Goal: Register for event/course

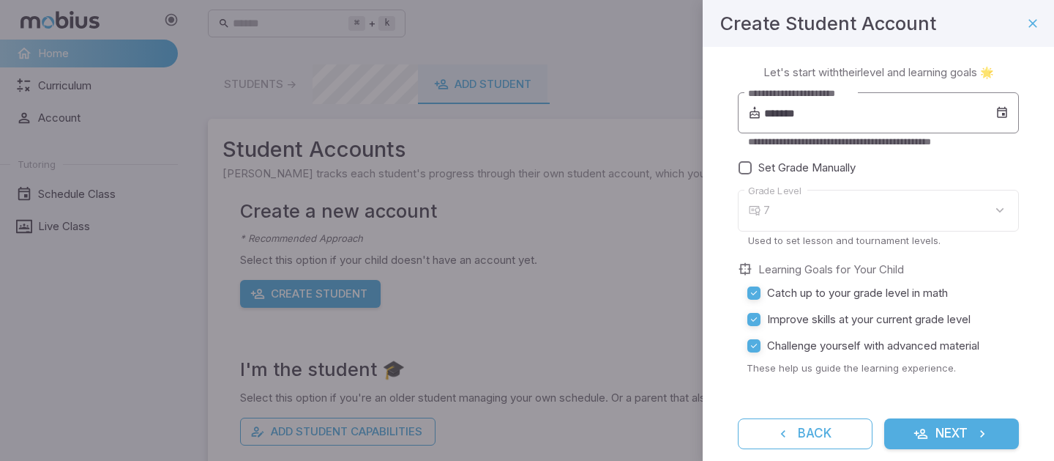
click at [857, 109] on input "*******" at bounding box center [879, 112] width 231 height 41
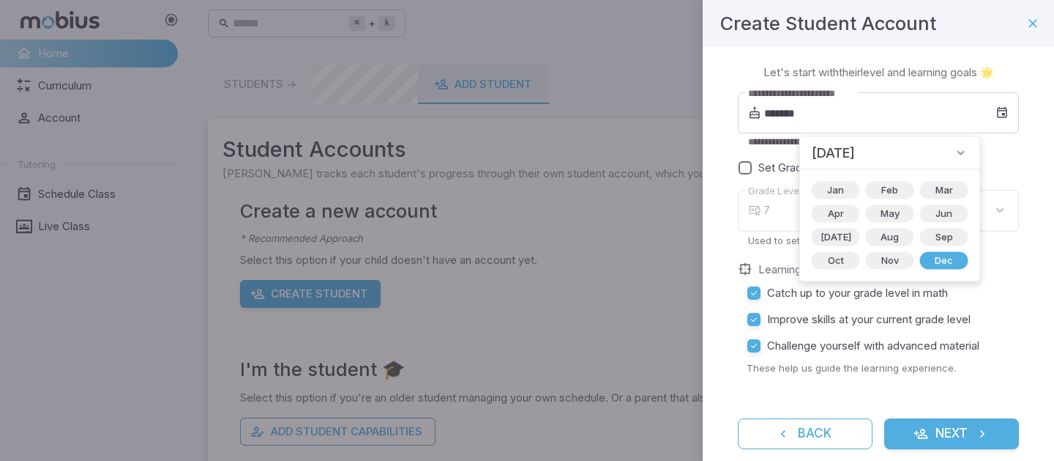
click at [954, 154] on icon at bounding box center [961, 153] width 15 height 15
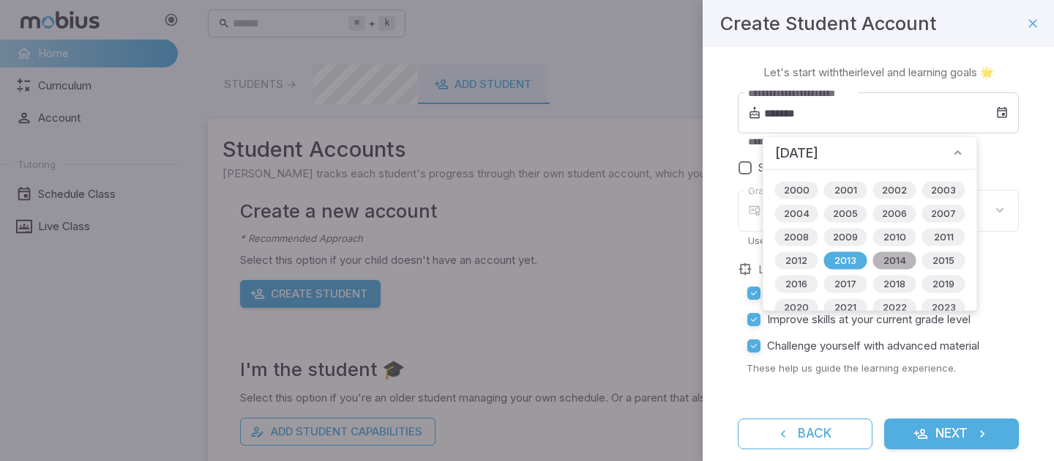
click at [887, 263] on span "2014" at bounding box center [895, 260] width 40 height 15
type input "*******"
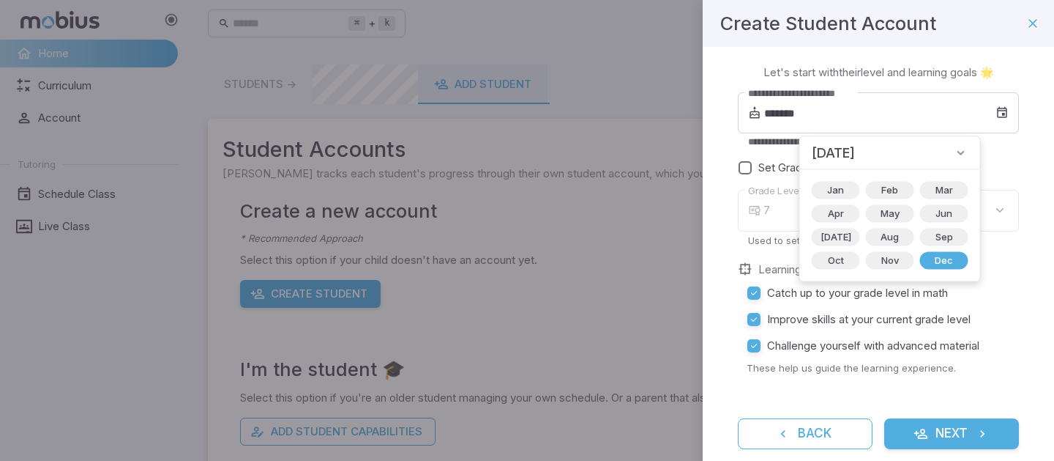
type input "*"
click at [824, 238] on span "[DATE]" at bounding box center [836, 237] width 48 height 15
type input "*******"
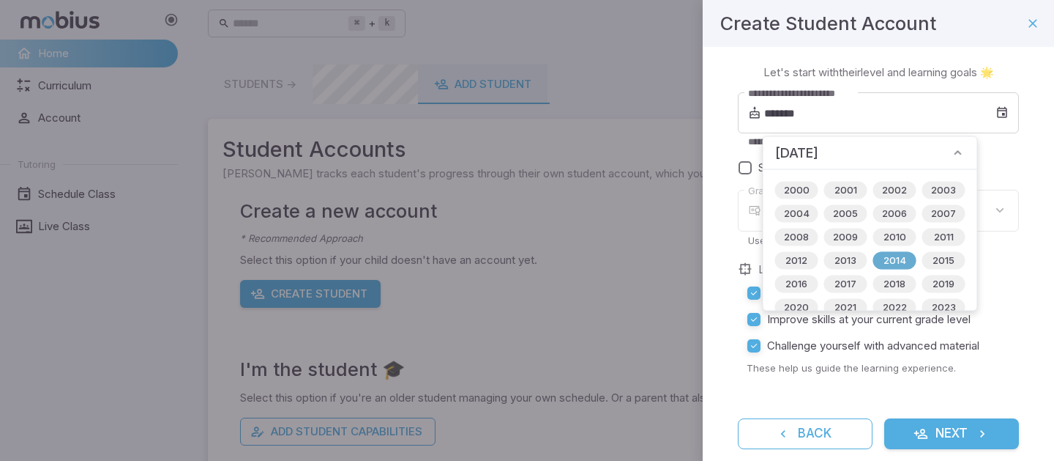
click at [891, 256] on span "2014" at bounding box center [895, 260] width 40 height 15
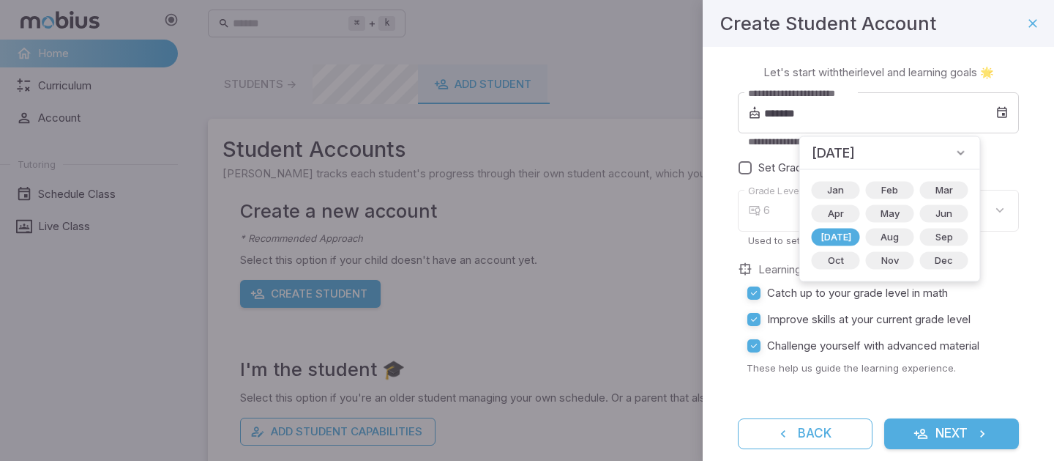
click at [990, 206] on div "6" at bounding box center [892, 211] width 256 height 42
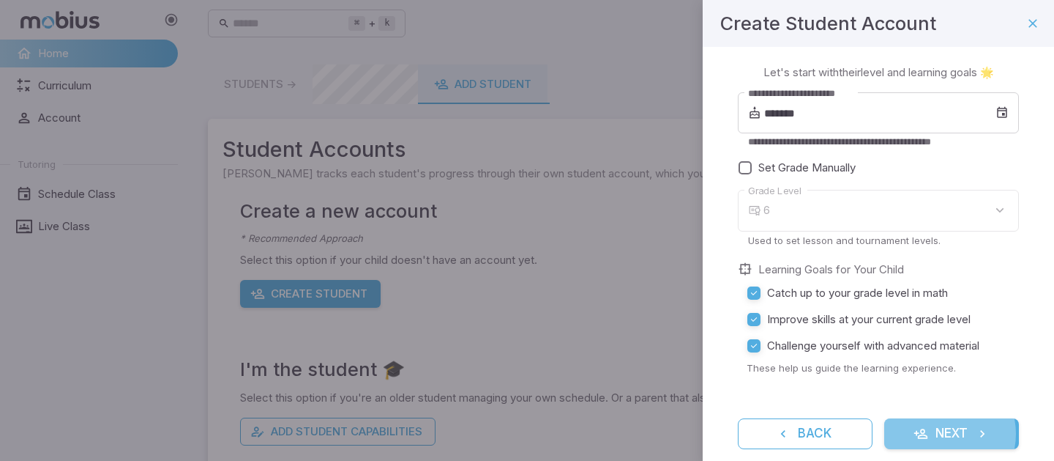
click at [933, 433] on button "Next" at bounding box center [951, 433] width 135 height 31
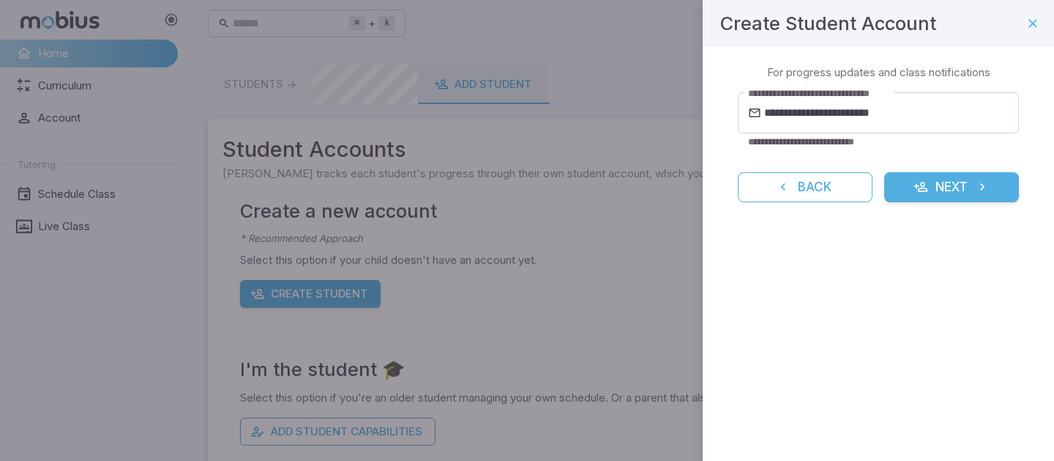
click at [958, 190] on button "Next" at bounding box center [951, 187] width 135 height 31
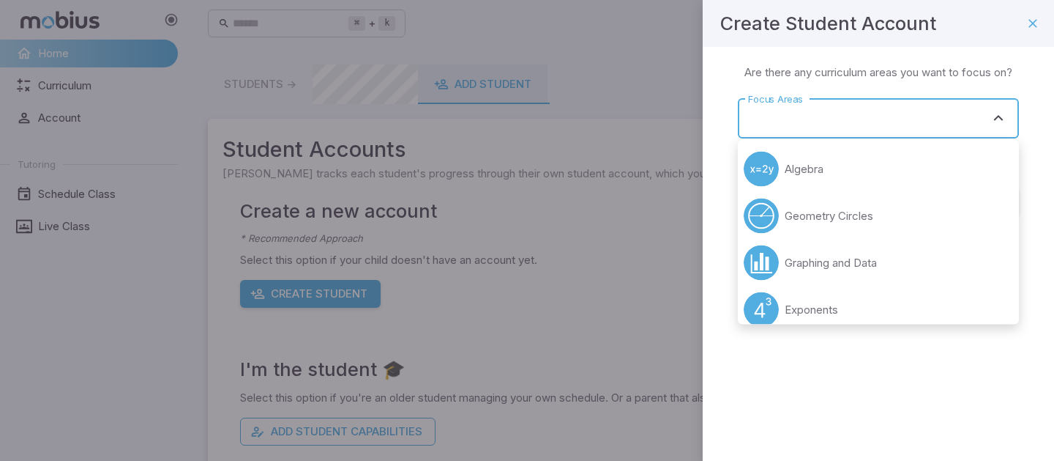
click at [887, 128] on input "Focus Areas" at bounding box center [868, 118] width 246 height 27
click at [871, 165] on li "Algebra" at bounding box center [878, 169] width 281 height 47
click at [933, 127] on input "Focus Areas" at bounding box center [858, 118] width 227 height 27
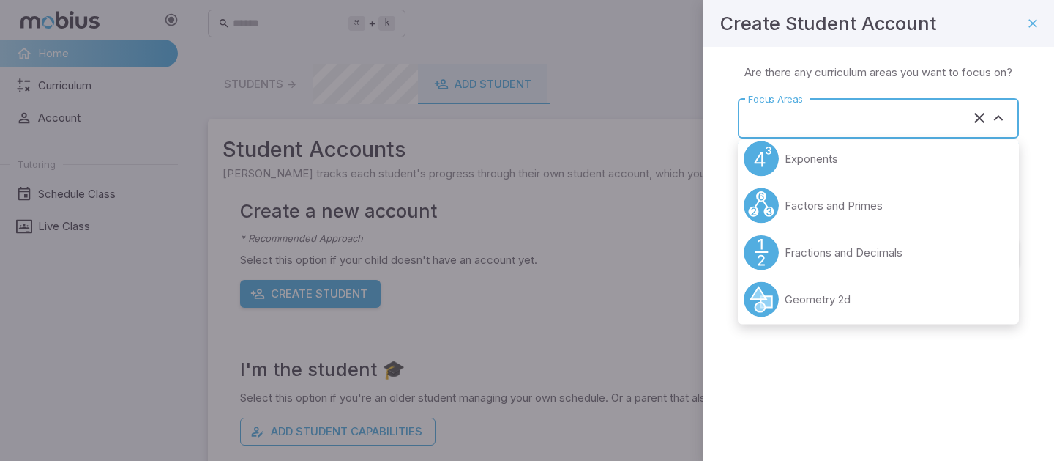
scroll to position [113, 0]
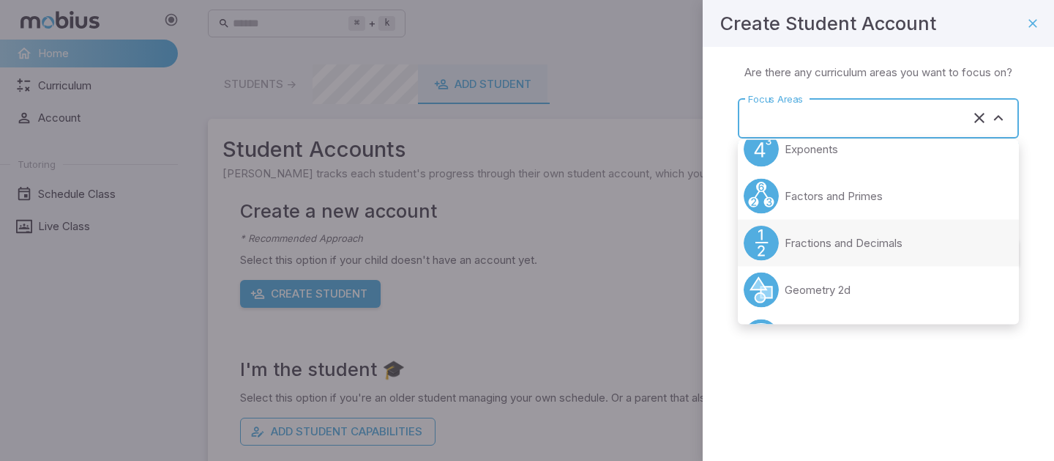
click at [874, 259] on li "Fractions and Decimals" at bounding box center [878, 243] width 281 height 47
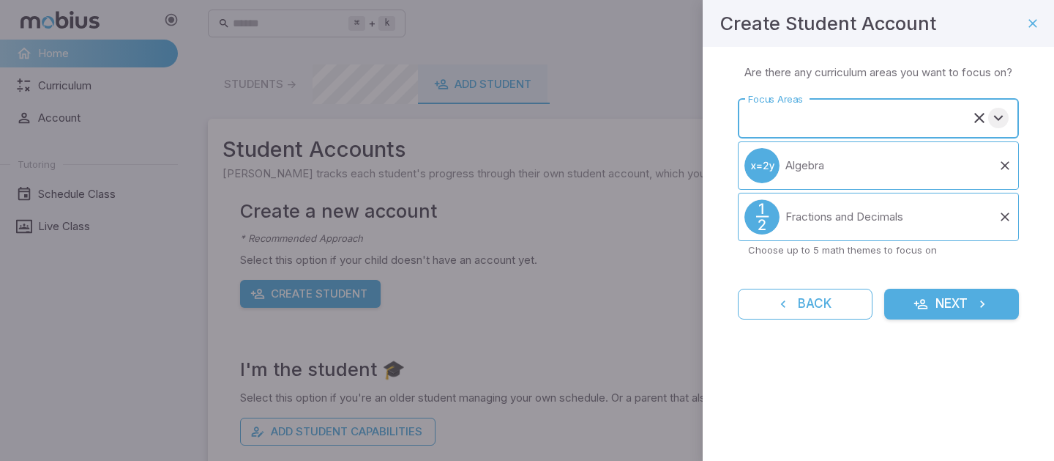
click at [1004, 125] on icon "Open" at bounding box center [999, 118] width 18 height 18
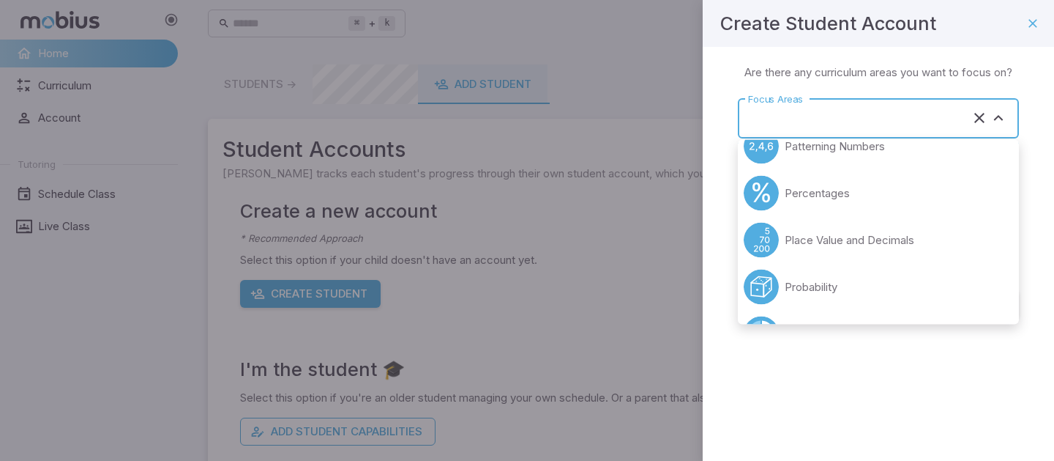
scroll to position [433, 0]
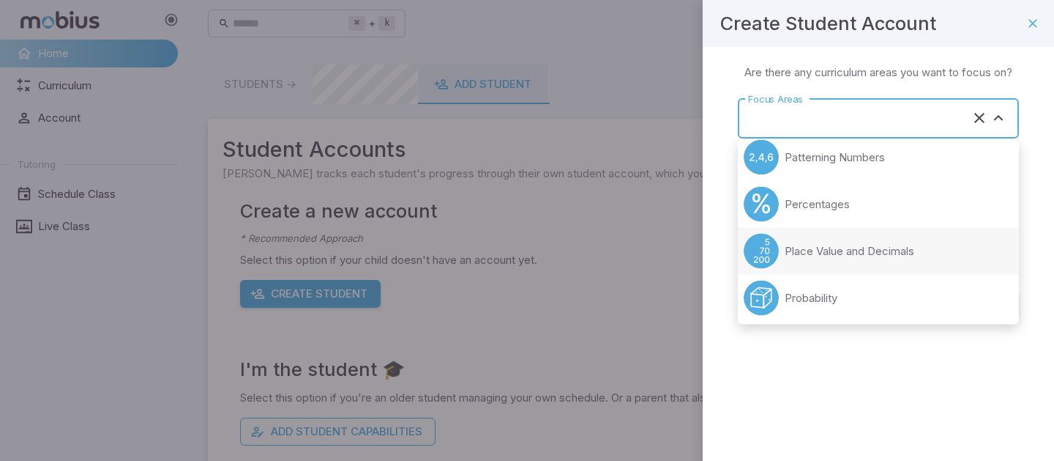
click at [903, 253] on p "Place Value and Decimals" at bounding box center [850, 251] width 130 height 16
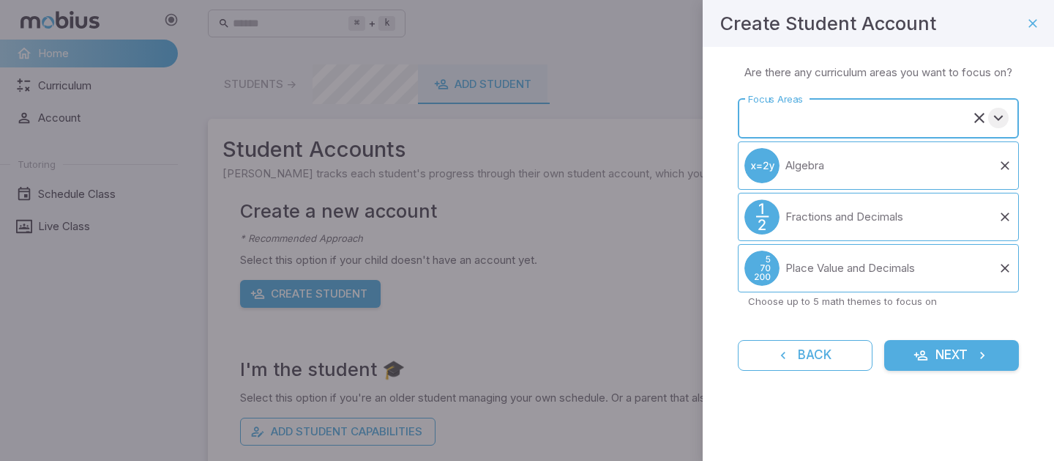
click at [1007, 114] on button "Open" at bounding box center [998, 118] width 20 height 20
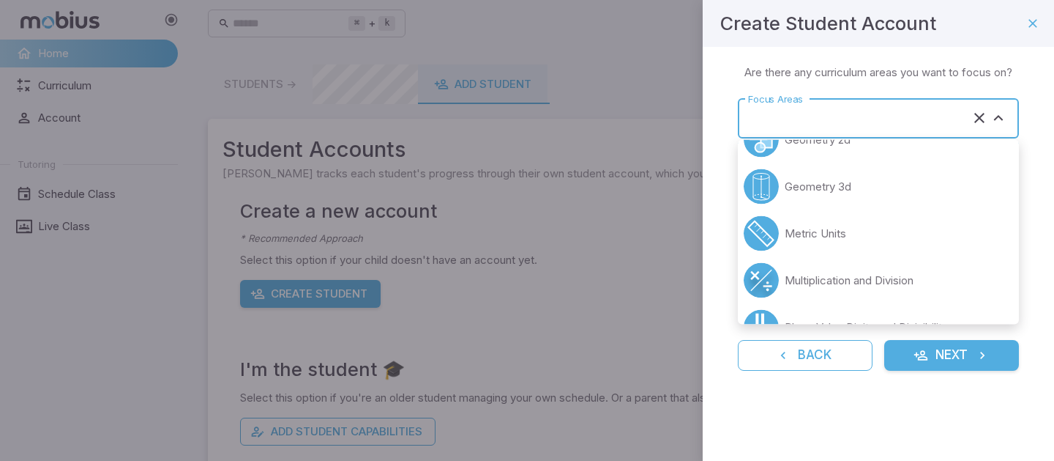
scroll to position [219, 0]
click at [898, 272] on p "Multiplication and Division" at bounding box center [849, 278] width 129 height 16
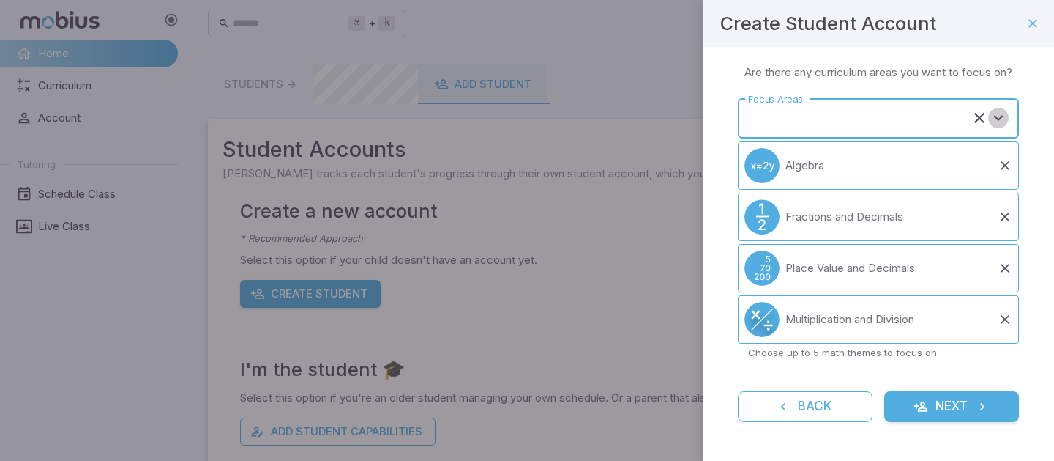
click at [1002, 119] on icon "Open" at bounding box center [999, 118] width 18 height 18
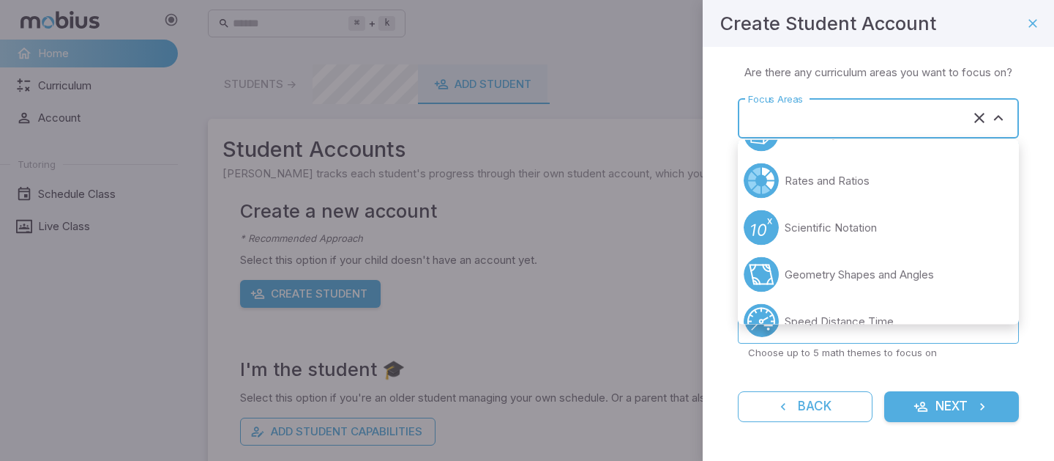
scroll to position [501, 0]
click at [938, 179] on li "Rates and Ratios" at bounding box center [878, 183] width 281 height 47
type input "**********"
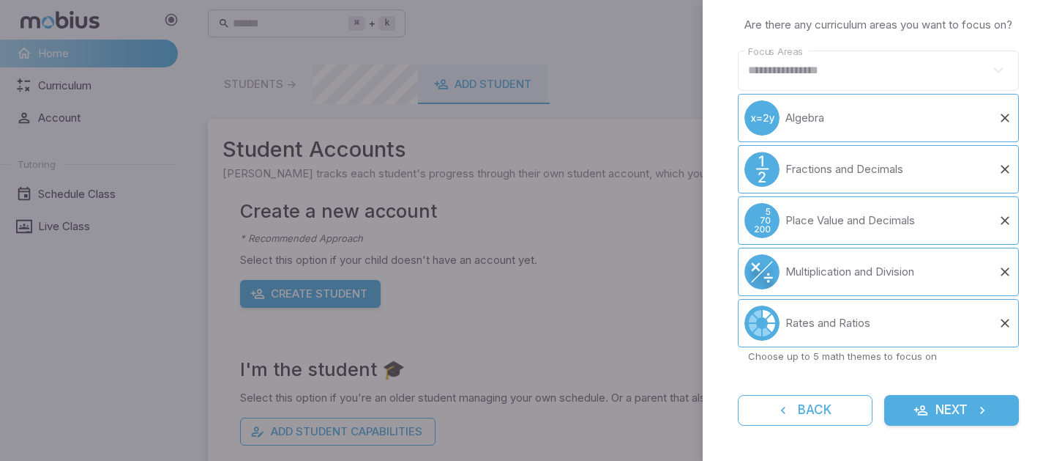
scroll to position [63, 0]
click at [958, 406] on button "Next" at bounding box center [951, 410] width 135 height 31
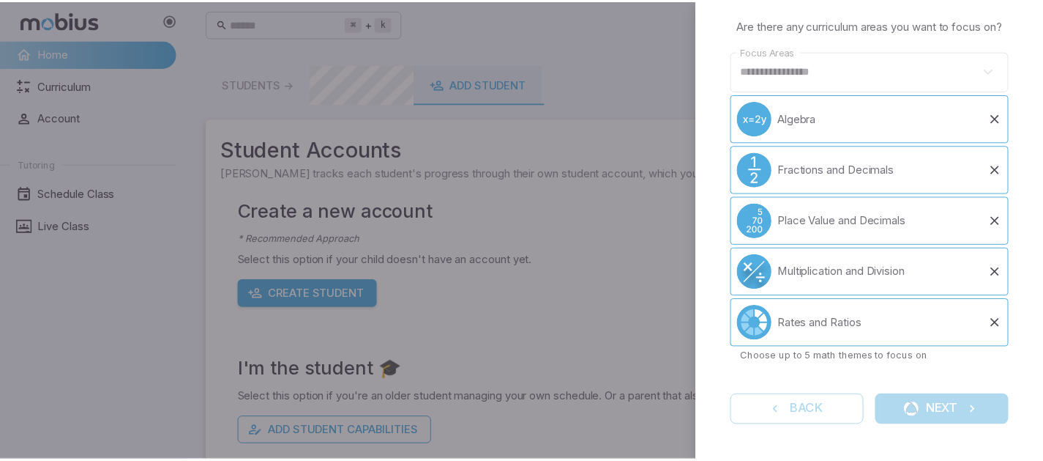
scroll to position [0, 0]
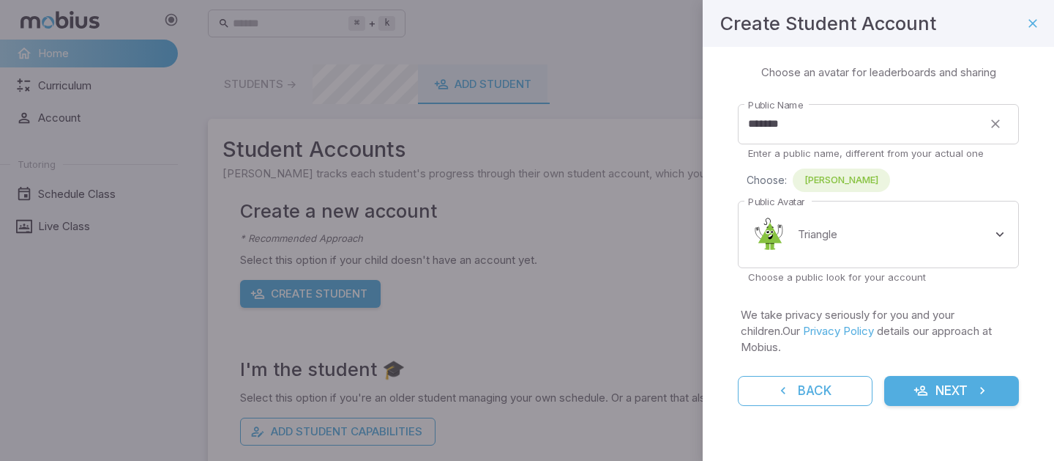
click at [963, 376] on button "Next" at bounding box center [951, 391] width 135 height 31
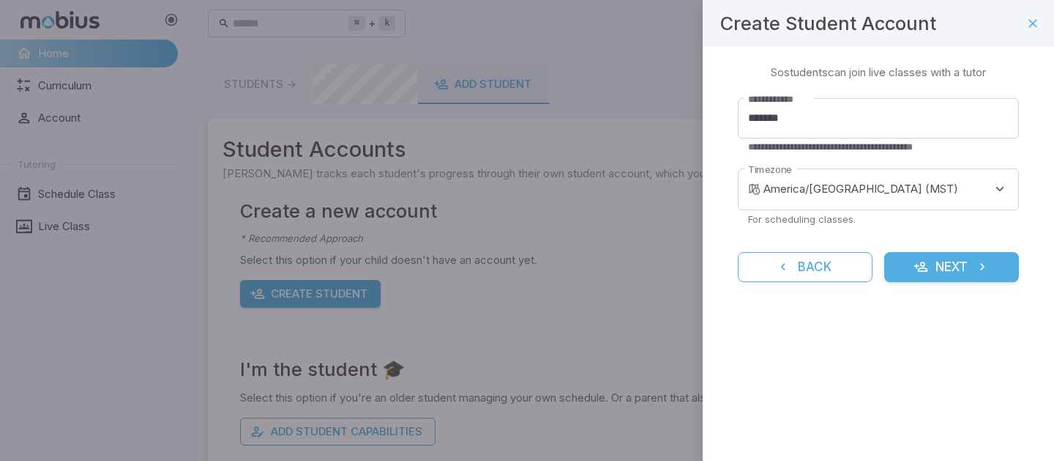
click at [947, 261] on button "Next" at bounding box center [951, 267] width 135 height 31
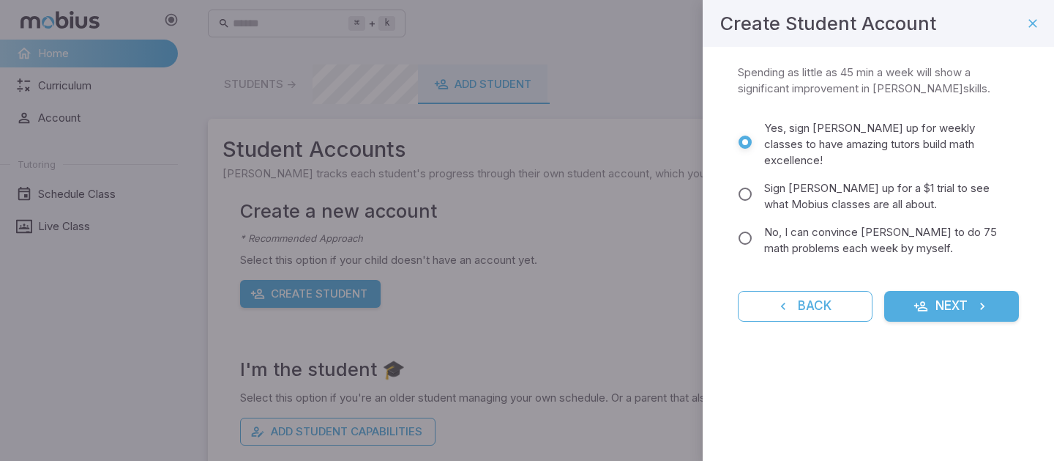
click at [765, 180] on span "Sign [PERSON_NAME] up for a $1 trial to see what Mobius classes are all about." at bounding box center [885, 196] width 243 height 32
click at [936, 294] on button "Next" at bounding box center [951, 306] width 135 height 31
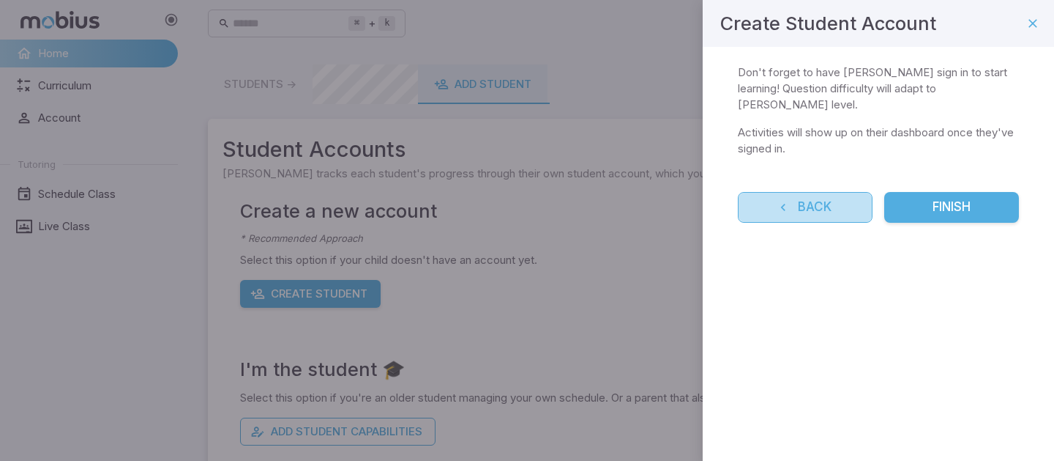
click at [838, 197] on button "Back" at bounding box center [805, 207] width 135 height 31
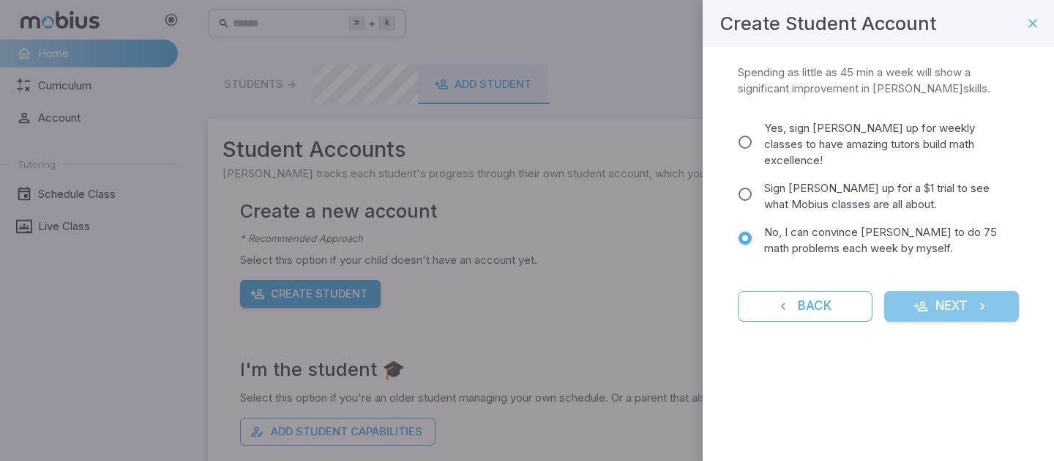
click at [982, 299] on icon "submit" at bounding box center [982, 306] width 15 height 15
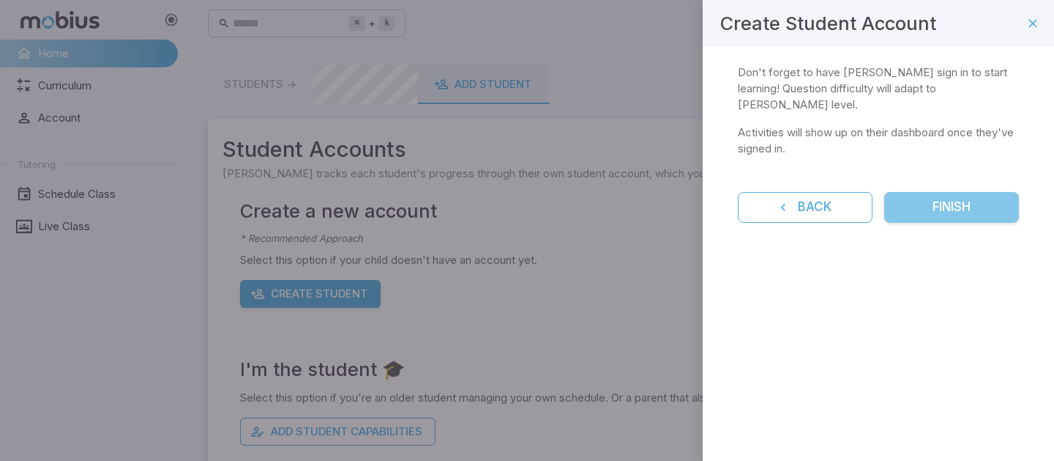
click at [943, 195] on button "Finish" at bounding box center [951, 207] width 135 height 31
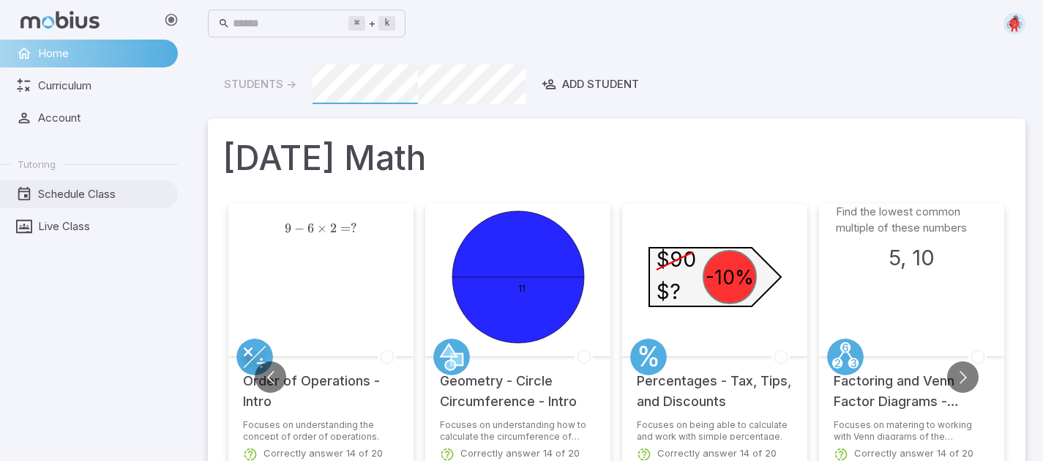
click at [102, 198] on span "Schedule Class" at bounding box center [103, 194] width 130 height 16
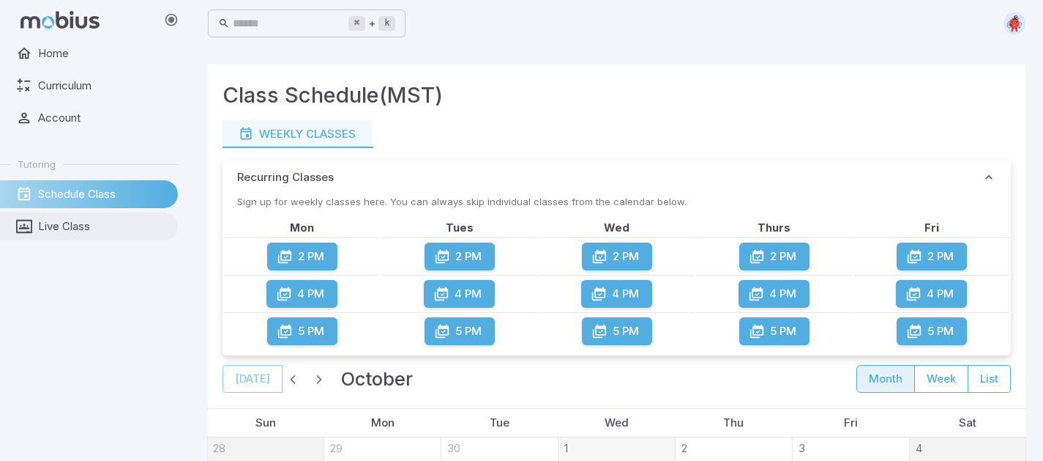
click at [57, 217] on link "Live Class" at bounding box center [89, 226] width 178 height 28
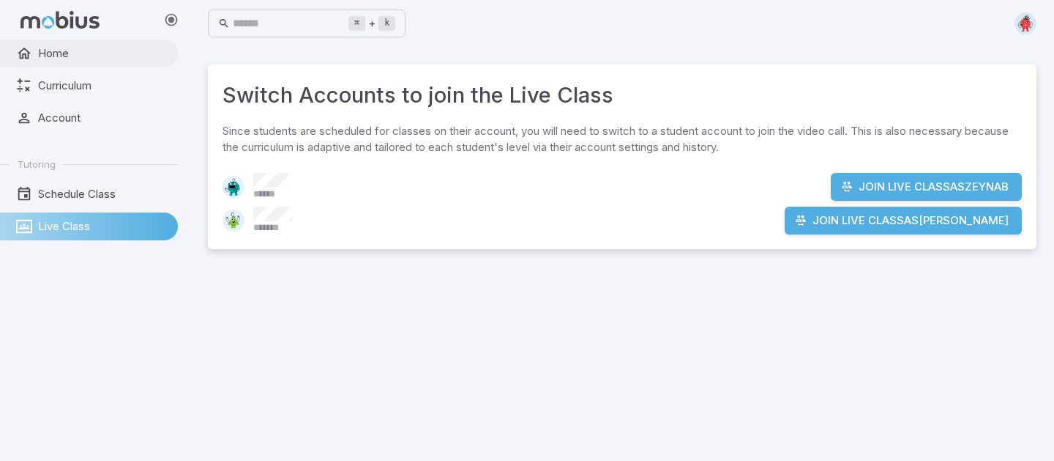
click at [69, 52] on span "Home" at bounding box center [103, 53] width 130 height 16
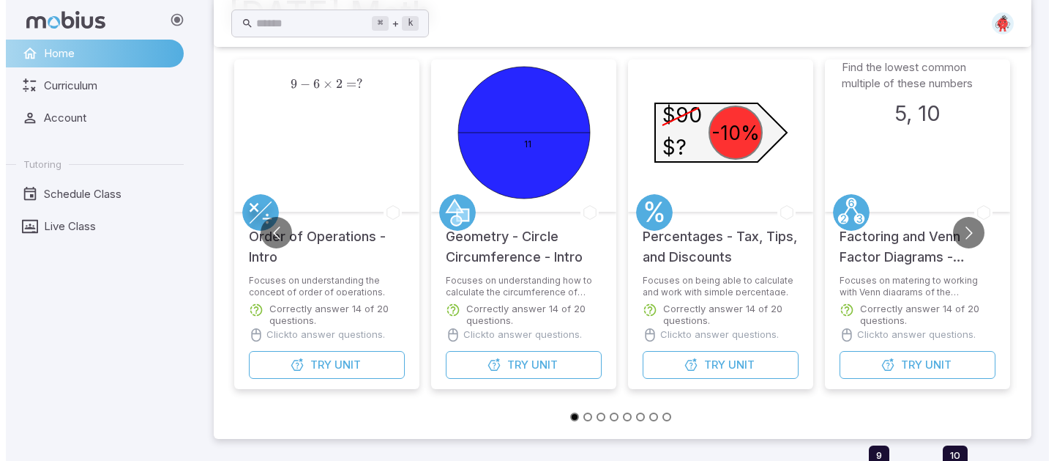
scroll to position [146, 0]
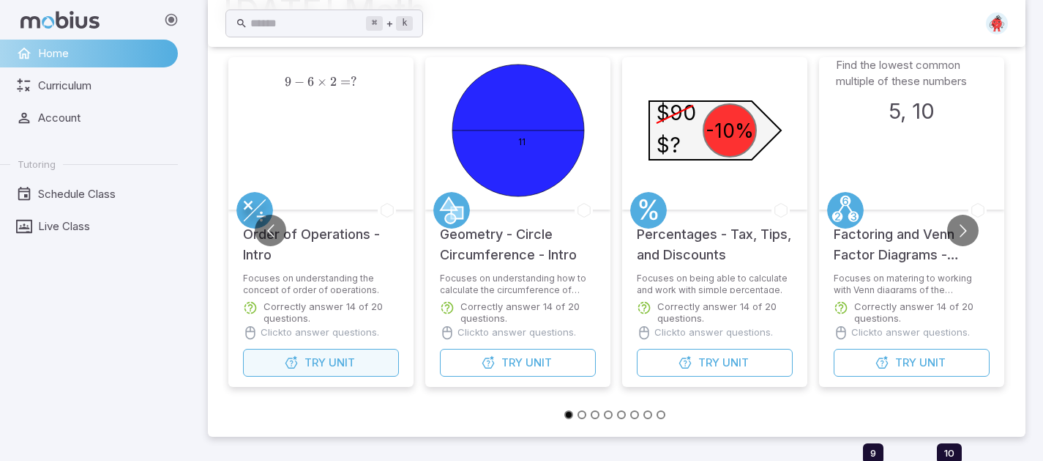
click at [341, 359] on span "Unit" at bounding box center [342, 362] width 26 height 16
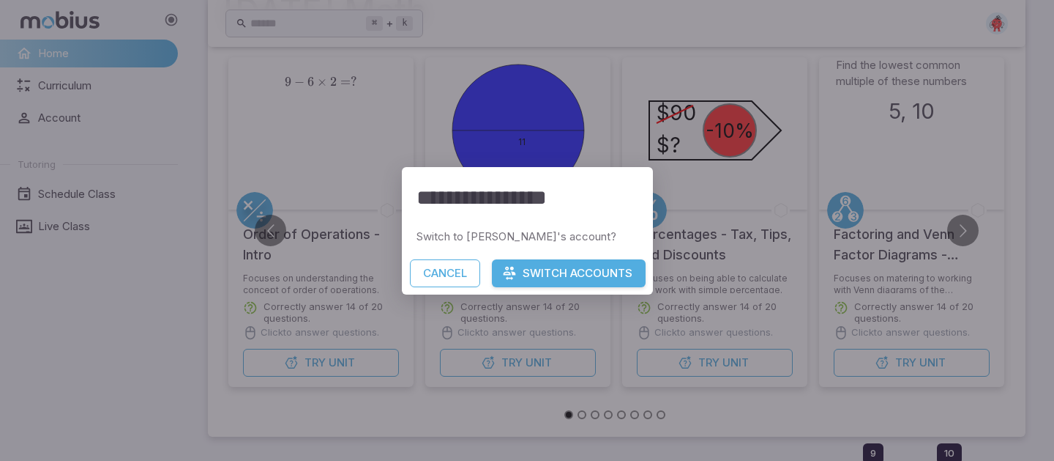
click at [536, 269] on button "Switch Accounts" at bounding box center [569, 273] width 154 height 28
